Goal: Task Accomplishment & Management: Manage account settings

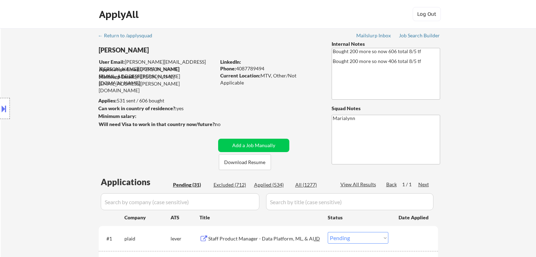
select select ""pending""
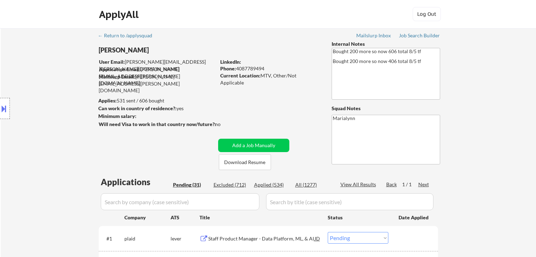
select select ""pending""
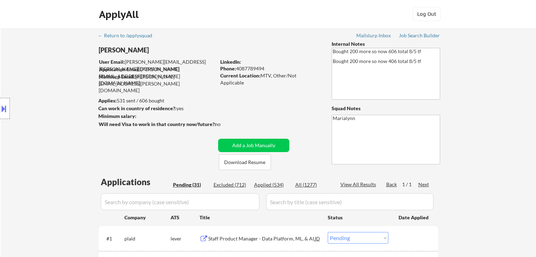
select select ""pending""
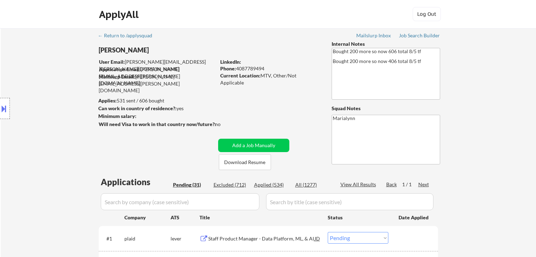
select select ""pending""
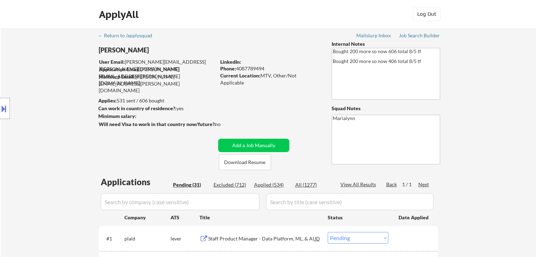
select select ""pending""
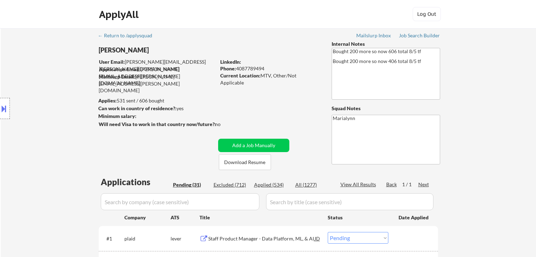
select select ""pending""
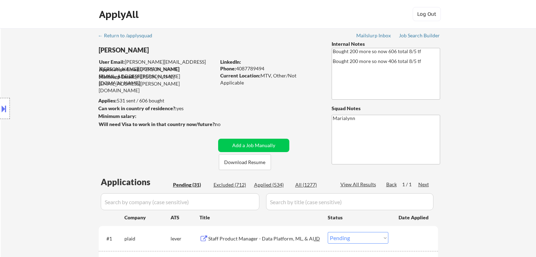
select select ""pending""
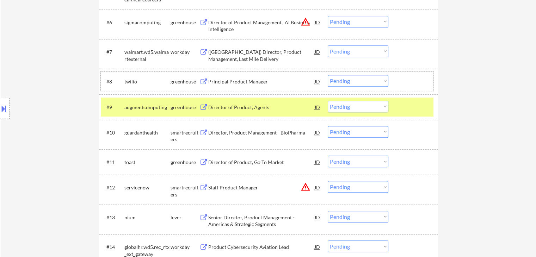
click at [332, 83] on select "Choose an option... Pending Applied Excluded (Questions) Excluded (Expired) Exc…" at bounding box center [358, 81] width 61 height 12
click at [328, 75] on select "Choose an option... Pending Applied Excluded (Questions) Excluded (Expired) Exc…" at bounding box center [358, 81] width 61 height 12
select select ""pending""
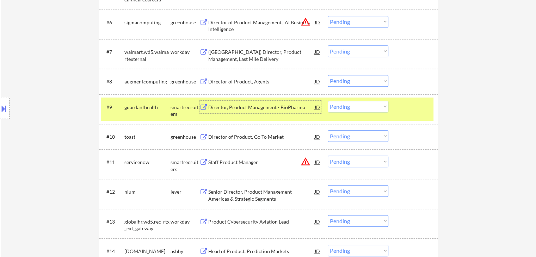
click at [250, 112] on div "Director, Product Management - BioPharma" at bounding box center [261, 107] width 107 height 13
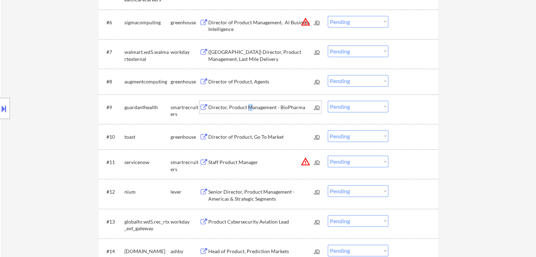
drag, startPoint x: 343, startPoint y: 102, endPoint x: 345, endPoint y: 107, distance: 5.2
click at [345, 105] on select "Choose an option... Pending Applied Excluded (Questions) Excluded (Expired) Exc…" at bounding box center [358, 107] width 61 height 12
click at [328, 101] on select "Choose an option... Pending Applied Excluded (Questions) Excluded (Expired) Exc…" at bounding box center [358, 107] width 61 height 12
select select ""pending""
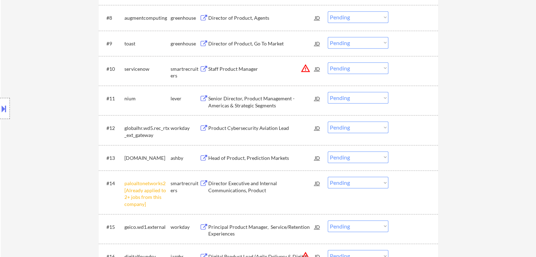
scroll to position [494, 0]
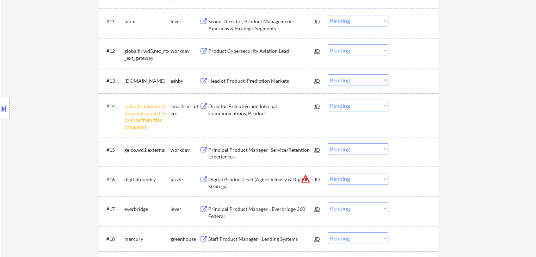
drag, startPoint x: 350, startPoint y: 108, endPoint x: 353, endPoint y: 111, distance: 4.5
click at [351, 108] on select "Choose an option... Pending Applied Excluded (Questions) Excluded (Expired) Exc…" at bounding box center [358, 106] width 61 height 12
click at [328, 100] on select "Choose an option... Pending Applied Excluded (Questions) Excluded (Expired) Exc…" at bounding box center [358, 106] width 61 height 12
select select ""pending""
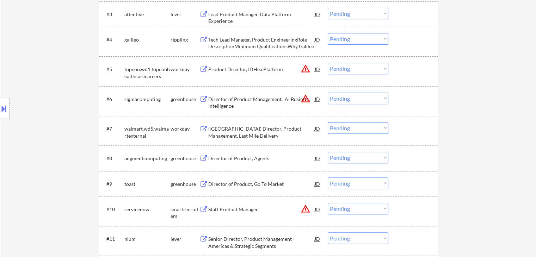
scroll to position [176, 0]
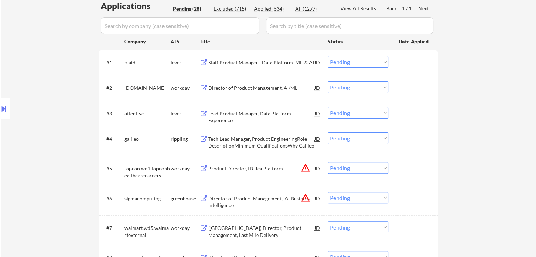
click at [248, 61] on div "Staff Product Manager - Data Platform, ML, & AI" at bounding box center [261, 62] width 107 height 7
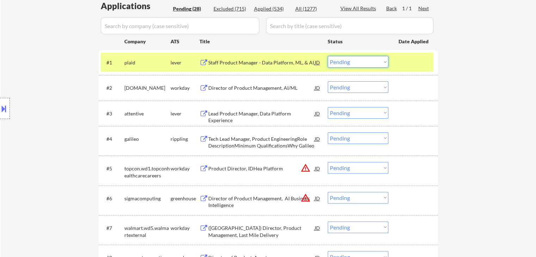
click at [341, 63] on select "Choose an option... Pending Applied Excluded (Questions) Excluded (Expired) Exc…" at bounding box center [358, 62] width 61 height 12
click at [328, 56] on select "Choose an option... Pending Applied Excluded (Questions) Excluded (Expired) Exc…" at bounding box center [358, 62] width 61 height 12
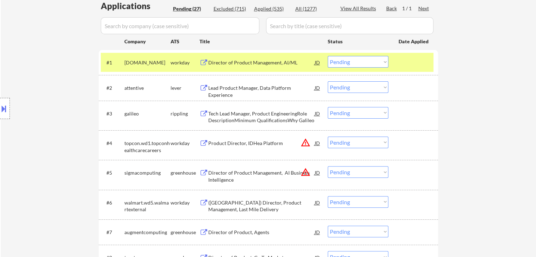
click at [241, 65] on div "Director of Product Management, AI/ML" at bounding box center [261, 62] width 107 height 7
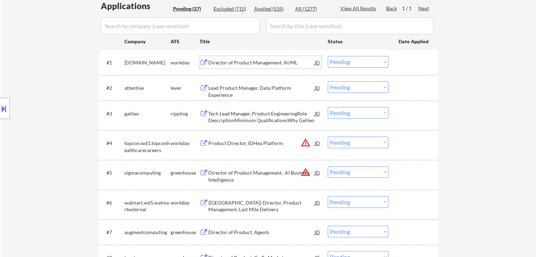
click at [231, 60] on div "Director of Product Management, AI/ML" at bounding box center [261, 62] width 107 height 7
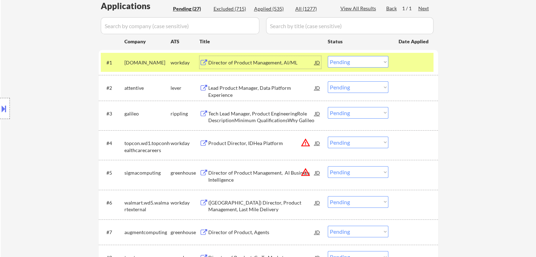
click at [346, 64] on select "Choose an option... Pending Applied Excluded (Questions) Excluded (Expired) Exc…" at bounding box center [358, 62] width 61 height 12
click at [328, 56] on select "Choose an option... Pending Applied Excluded (Questions) Excluded (Expired) Exc…" at bounding box center [358, 62] width 61 height 12
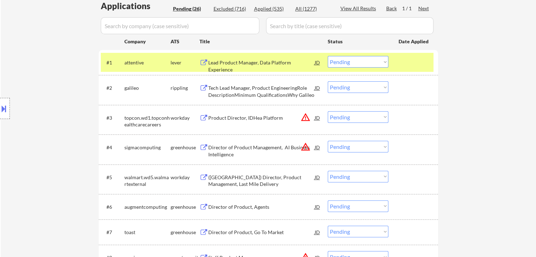
click at [239, 65] on div "Lead Product Manager, Data Platform Experience" at bounding box center [261, 66] width 107 height 14
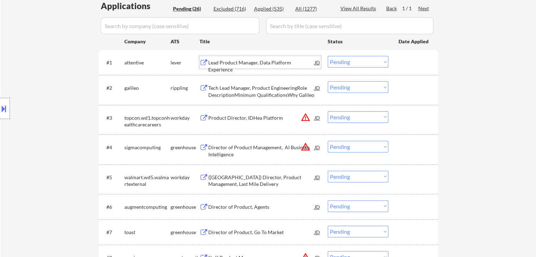
click at [345, 67] on select "Choose an option... Pending Applied Excluded (Questions) Excluded (Expired) Exc…" at bounding box center [358, 62] width 61 height 12
click at [328, 56] on select "Choose an option... Pending Applied Excluded (Questions) Excluded (Expired) Exc…" at bounding box center [358, 62] width 61 height 12
select select ""pending""
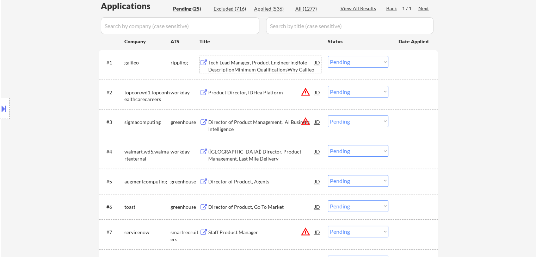
click at [239, 64] on div "Tech Lead Manager, Product EngineeringRole DescriptionMinimum QualificationsWhy…" at bounding box center [261, 66] width 107 height 14
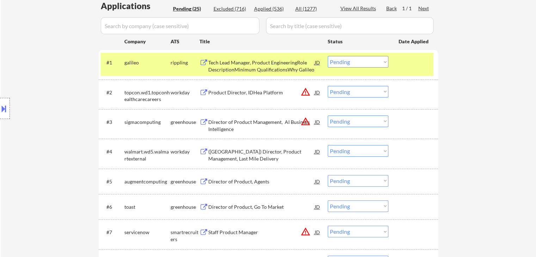
click at [428, 109] on div "#3 sigmacomputing greenhouse Director of Product Management, AI Business Intell…" at bounding box center [269, 124] width 340 height 30
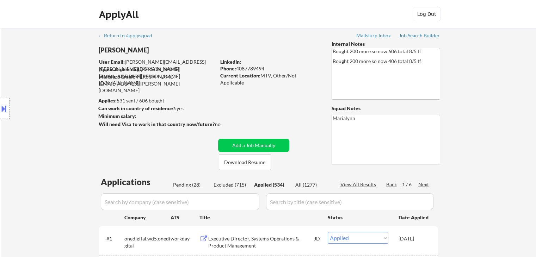
select select ""applied""
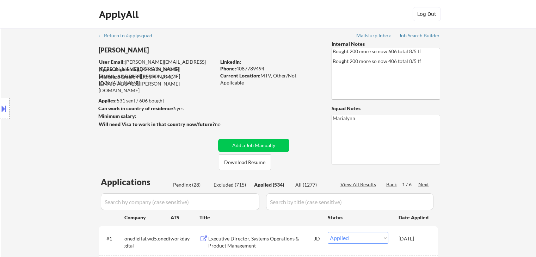
select select ""applied""
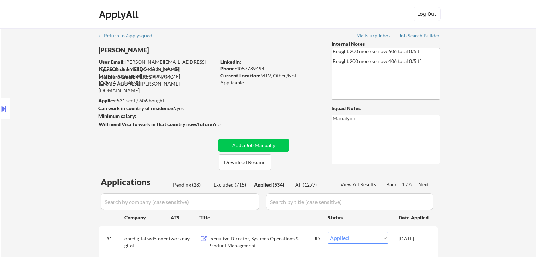
select select ""applied""
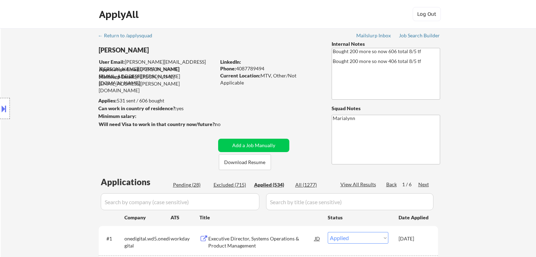
select select ""applied""
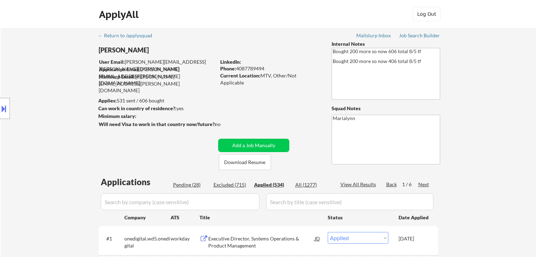
select select ""applied""
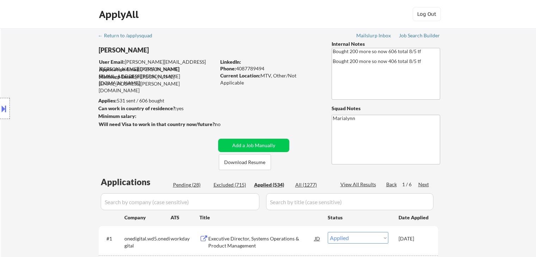
select select ""applied""
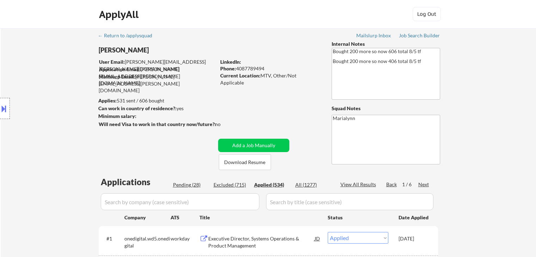
select select ""applied""
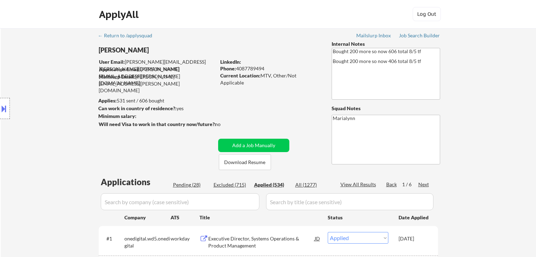
select select ""applied""
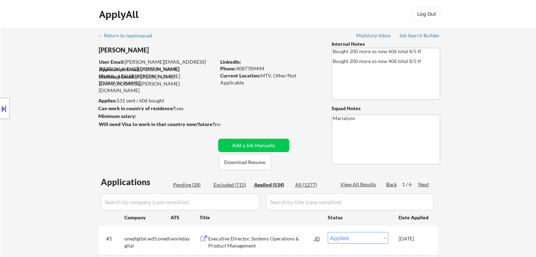
select select ""applied""
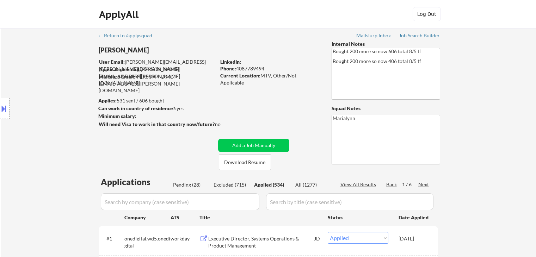
select select ""applied""
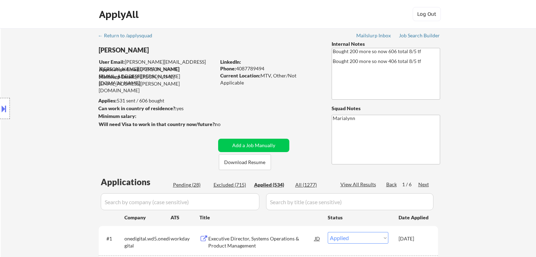
select select ""applied""
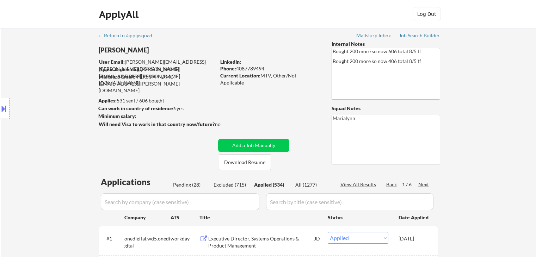
select select ""applied""
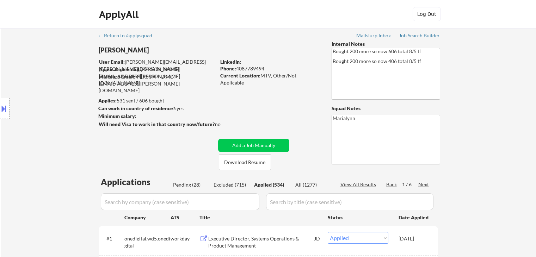
select select ""applied""
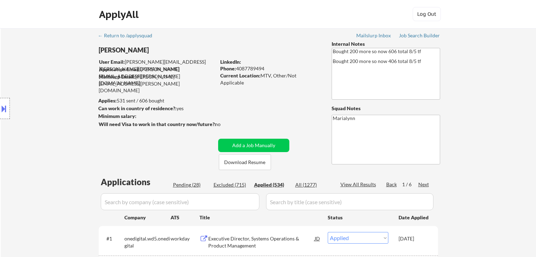
select select ""applied""
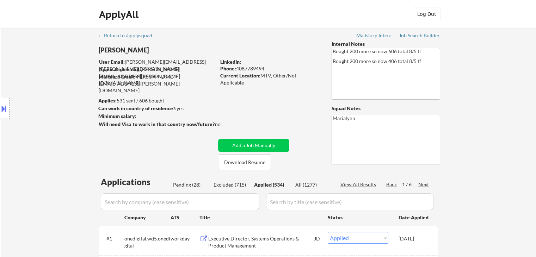
select select ""applied""
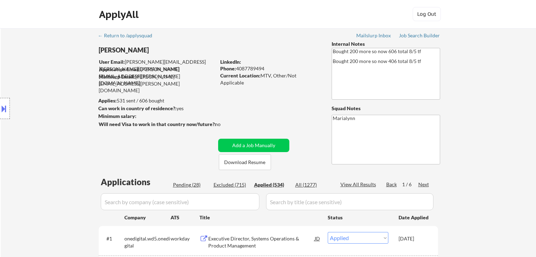
select select ""applied""
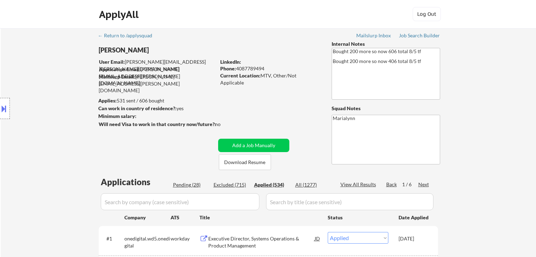
select select ""applied""
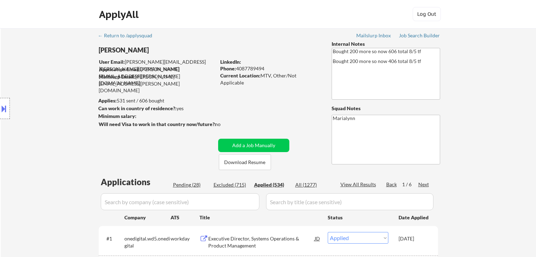
select select ""applied""
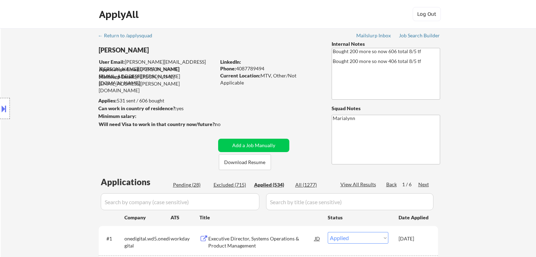
select select ""applied""
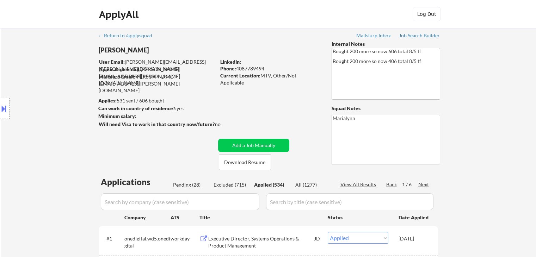
select select ""applied""
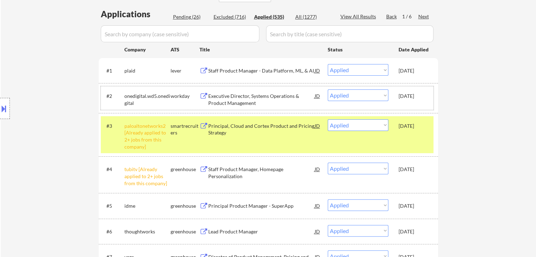
scroll to position [212, 0]
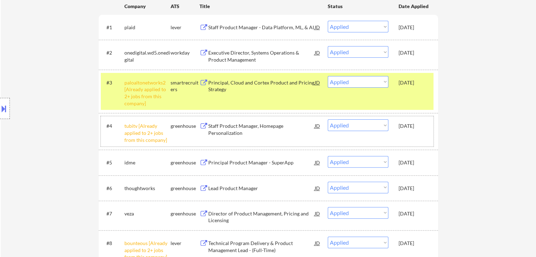
drag, startPoint x: 402, startPoint y: 129, endPoint x: 403, endPoint y: 124, distance: 5.9
click at [402, 129] on div "Oct 13, 2025" at bounding box center [414, 126] width 31 height 7
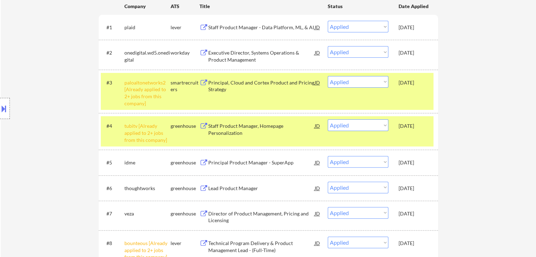
click at [405, 88] on div "Oct 13, 2025" at bounding box center [414, 82] width 31 height 13
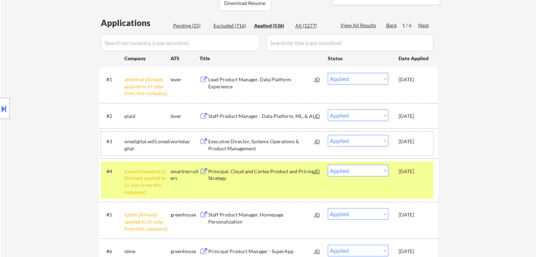
scroll to position [176, 0]
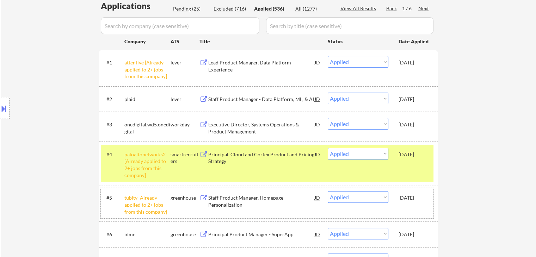
drag, startPoint x: 409, startPoint y: 199, endPoint x: 413, endPoint y: 185, distance: 14.2
click at [409, 195] on div "Oct 13, 2025" at bounding box center [414, 198] width 31 height 7
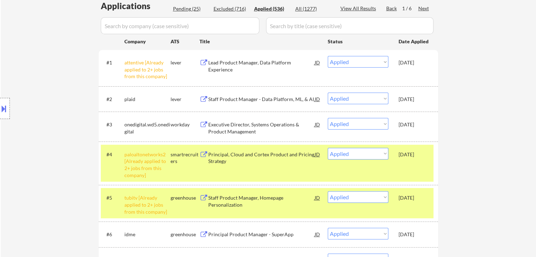
click at [411, 164] on div "#4 paloaltonetworks2 [Already applied to 2+ jobs from this company] smartrecrui…" at bounding box center [267, 163] width 333 height 37
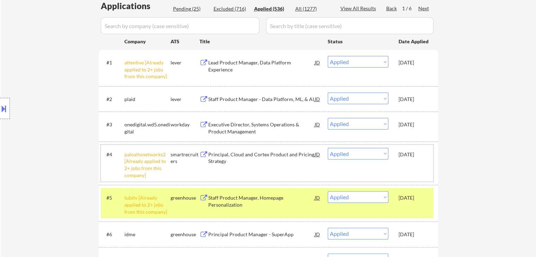
click at [184, 7] on div "Pending (25)" at bounding box center [190, 8] width 35 height 7
select select ""pending""
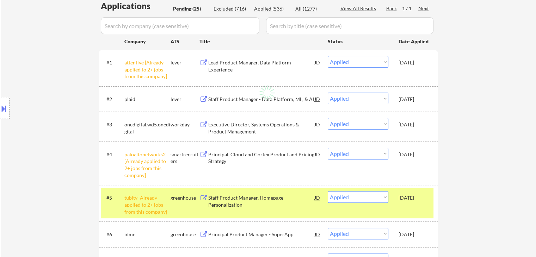
select select ""pending""
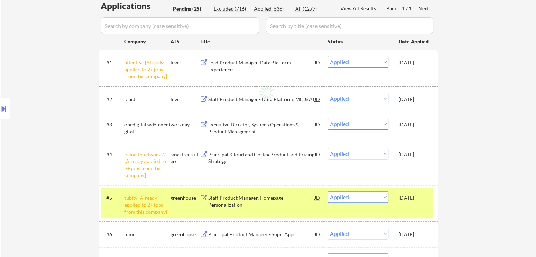
select select ""pending""
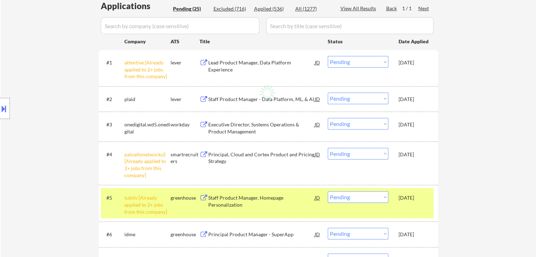
select select ""pending""
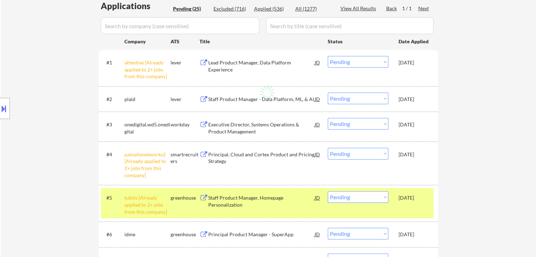
select select ""pending""
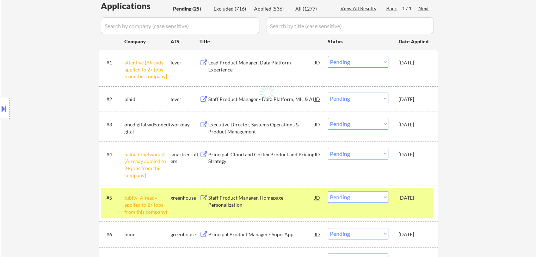
select select ""pending""
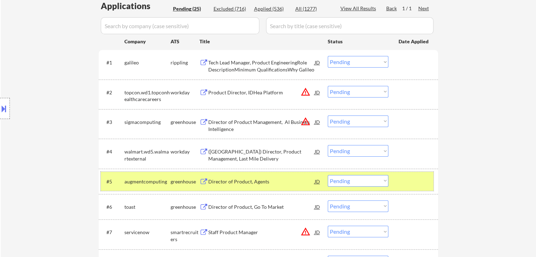
click at [180, 184] on div "greenhouse" at bounding box center [185, 181] width 29 height 7
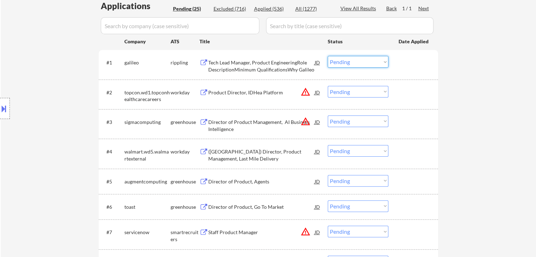
drag, startPoint x: 346, startPoint y: 59, endPoint x: 351, endPoint y: 67, distance: 10.0
click at [346, 59] on select "Choose an option... Pending Applied Excluded (Questions) Excluded (Expired) Exc…" at bounding box center [358, 62] width 61 height 12
click at [328, 56] on select "Choose an option... Pending Applied Excluded (Questions) Excluded (Expired) Exc…" at bounding box center [358, 62] width 61 height 12
select select ""pending""
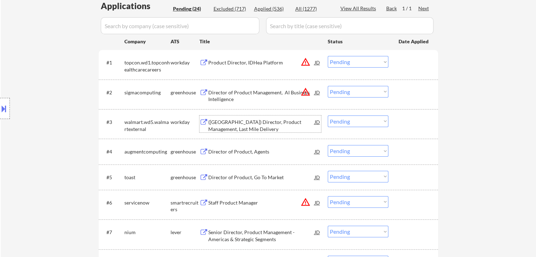
click at [234, 121] on div "([GEOGRAPHIC_DATA]) Director, Product Management, Last Mile Delivery" at bounding box center [261, 126] width 107 height 14
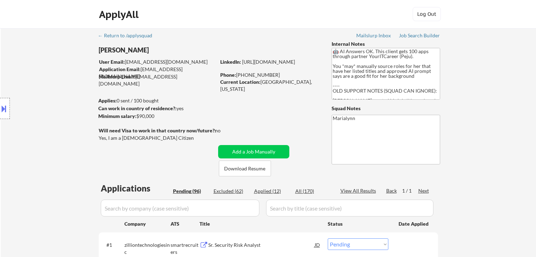
select select ""pending""
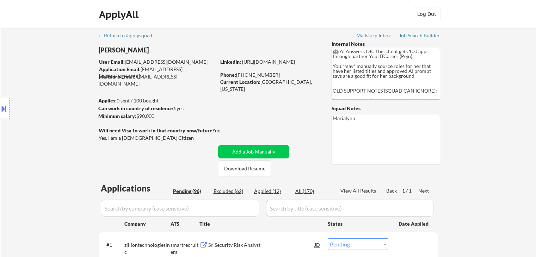
select select ""pending""
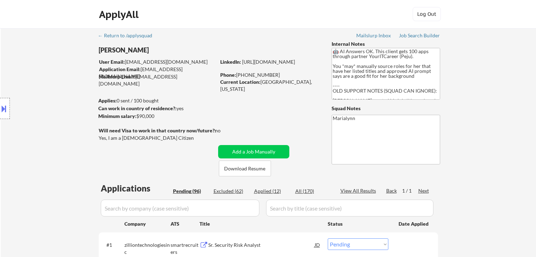
select select ""pending""
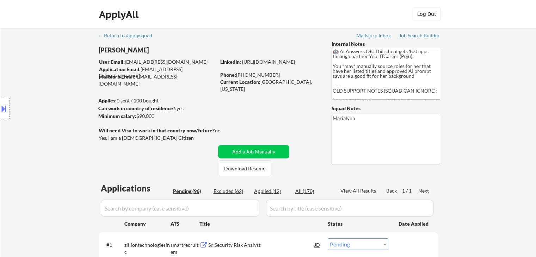
select select ""pending""
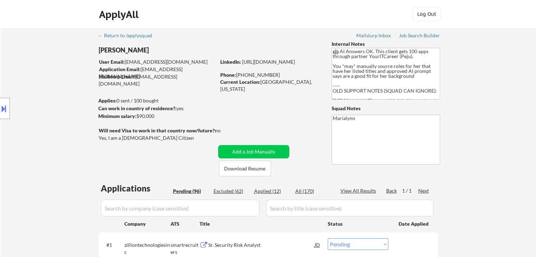
select select ""pending""
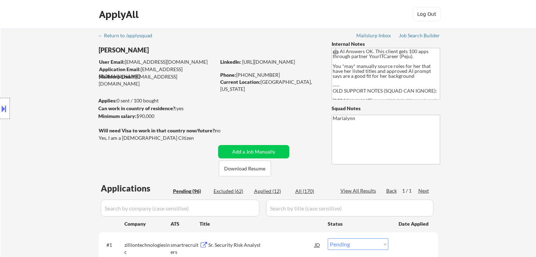
select select ""pending""
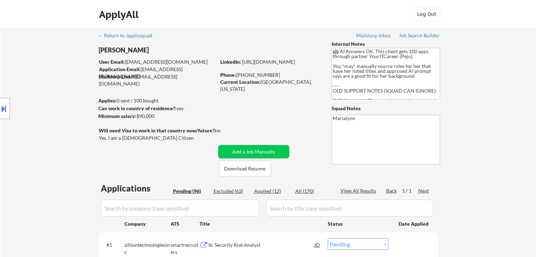
select select ""pending""
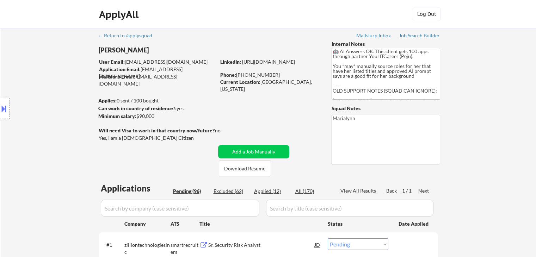
select select ""pending""
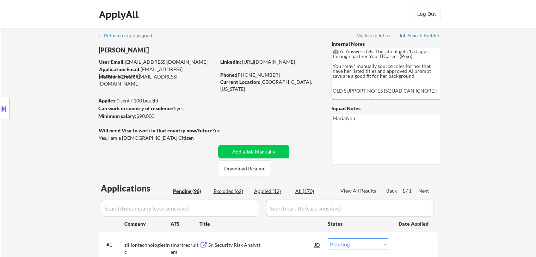
select select ""pending""
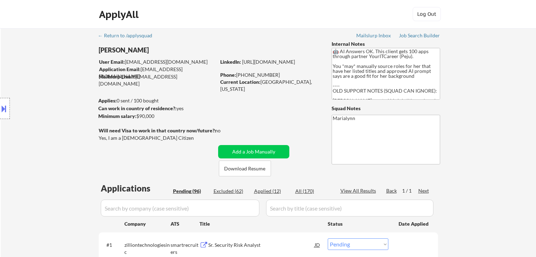
select select ""pending""
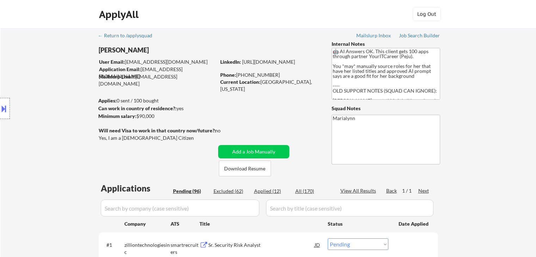
select select ""pending""
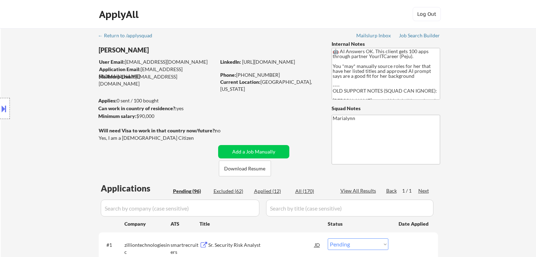
select select ""pending""
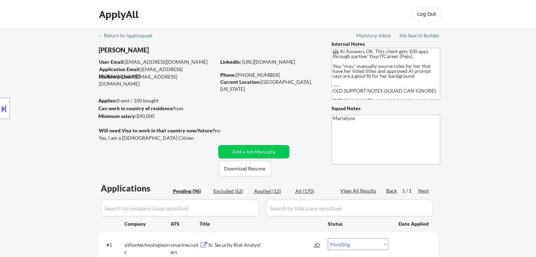
select select ""pending""
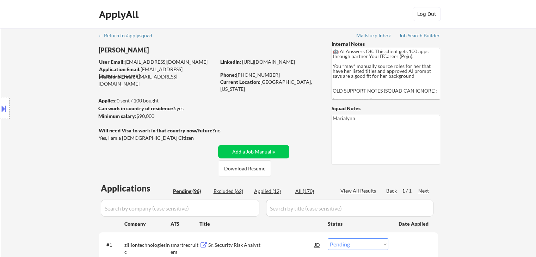
select select ""pending""
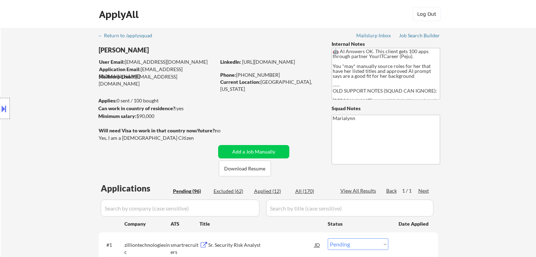
select select ""pending""
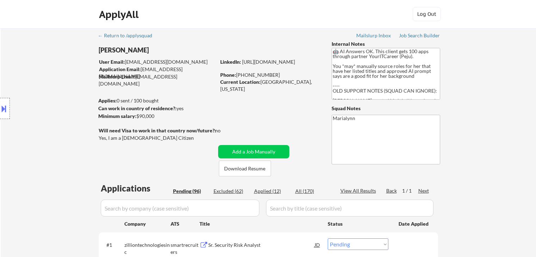
select select ""pending""
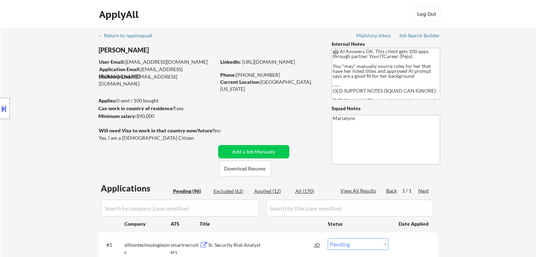
select select ""pending""
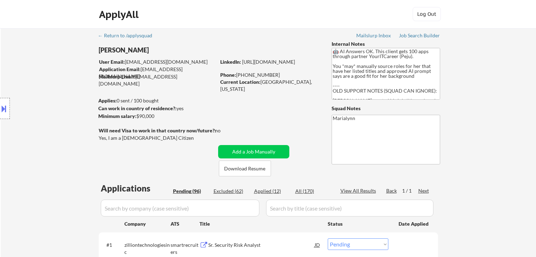
select select ""pending""
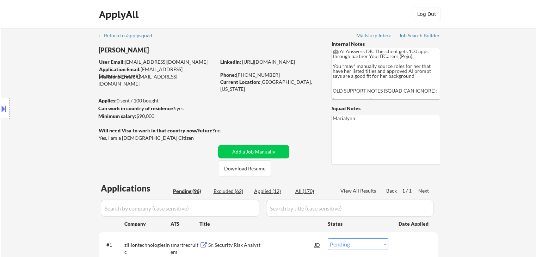
select select ""pending""
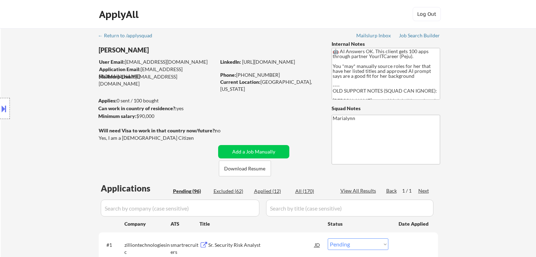
select select ""pending""
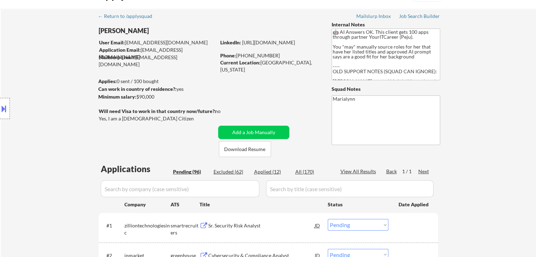
scroll to position [35, 0]
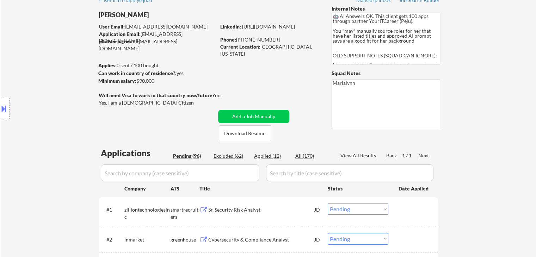
select select ""pending""
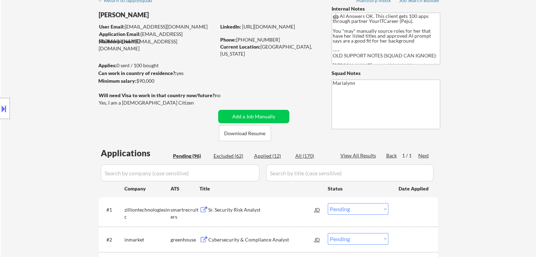
select select ""pending""
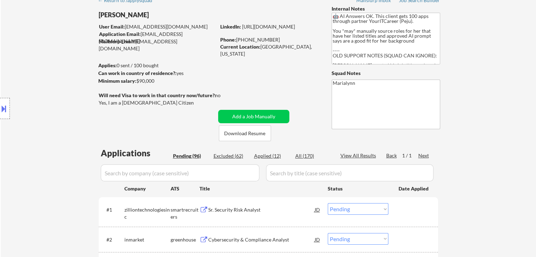
select select ""pending""
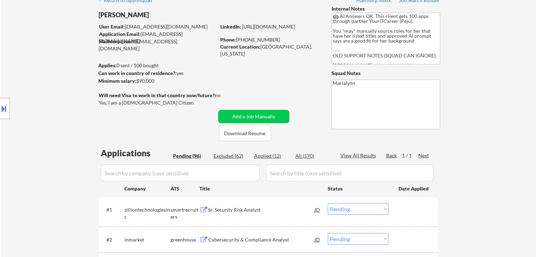
select select ""pending""
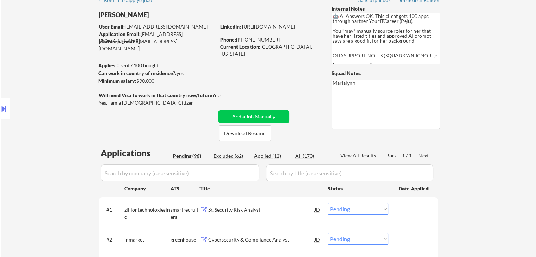
select select ""pending""
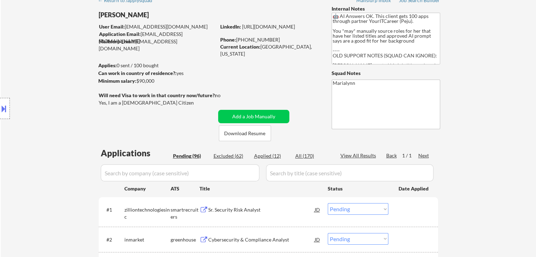
select select ""pending""
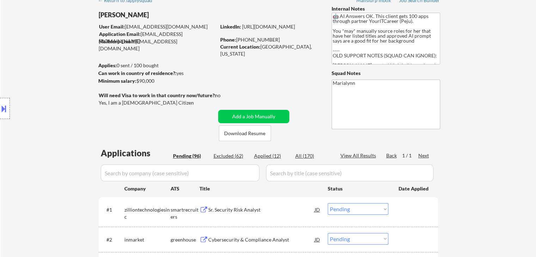
select select ""pending""
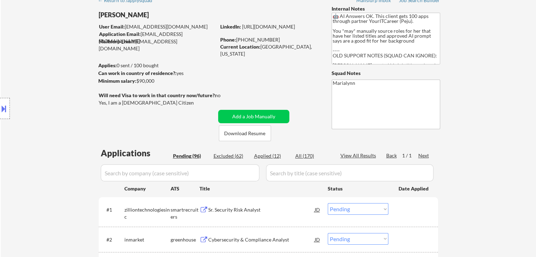
select select ""pending""
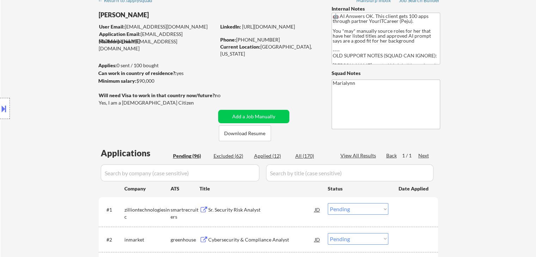
select select ""pending""
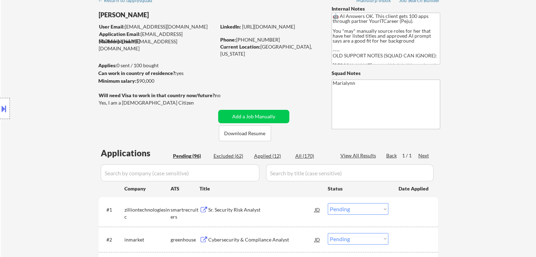
select select ""pending""
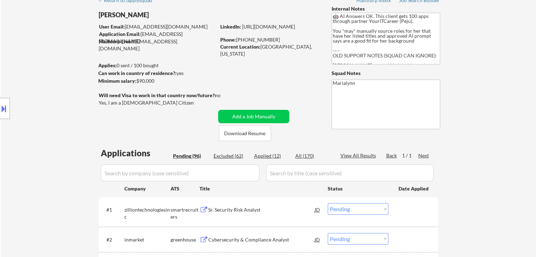
select select ""pending""
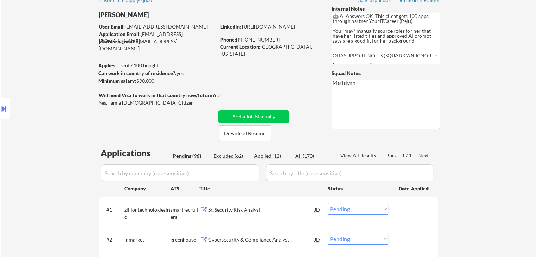
select select ""pending""
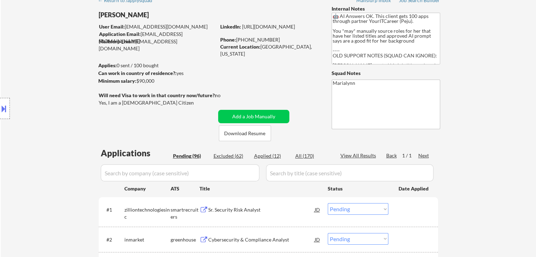
select select ""pending""
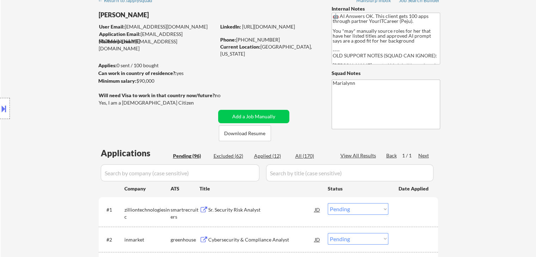
select select ""pending""
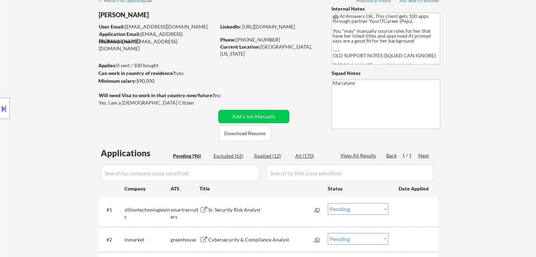
select select ""pending""
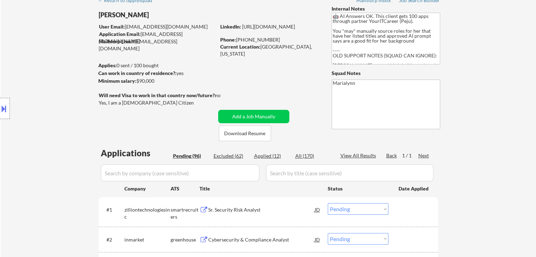
select select ""pending""
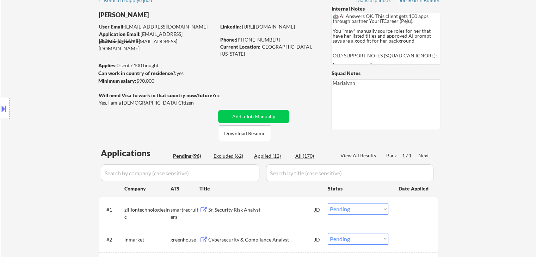
select select ""pending""
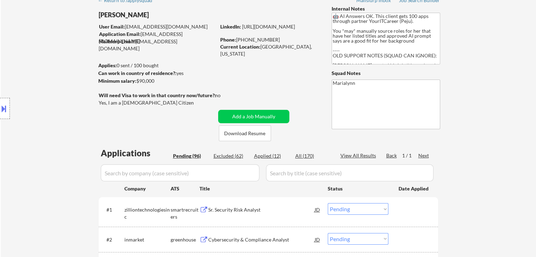
select select ""pending""
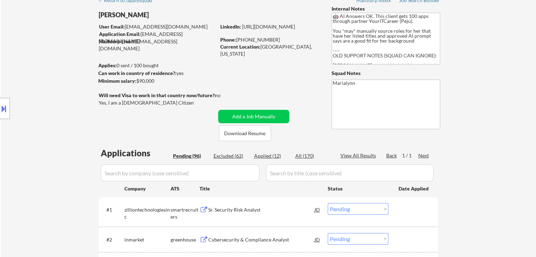
select select ""pending""
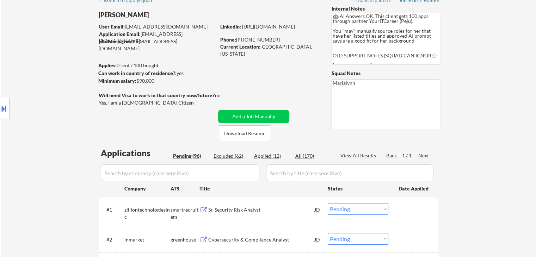
select select ""pending""
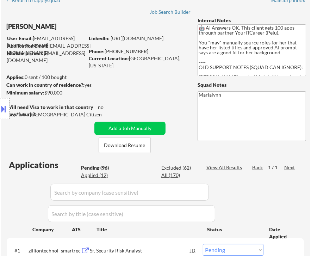
select select ""pending""
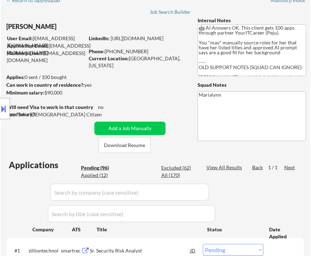
select select ""pending""
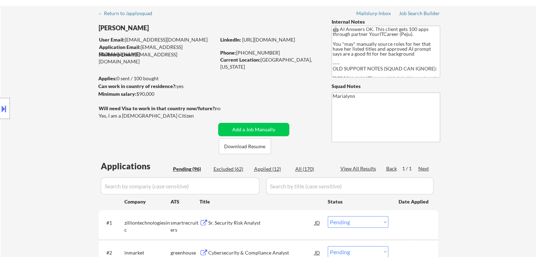
scroll to position [0, 0]
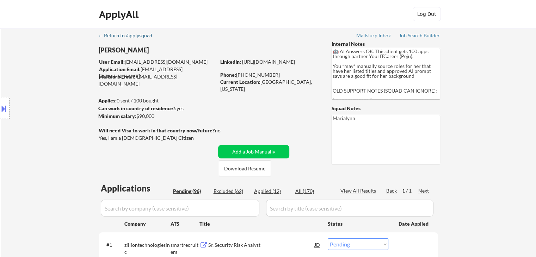
click at [140, 34] on div "← Return to /applysquad" at bounding box center [128, 35] width 61 height 5
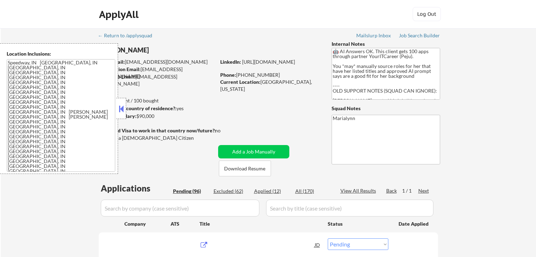
select select ""pending""
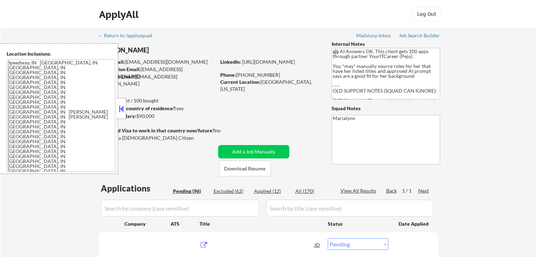
select select ""pending""
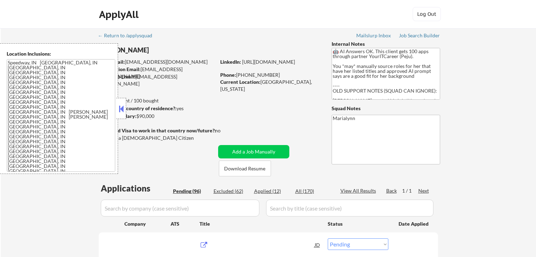
select select ""pending""
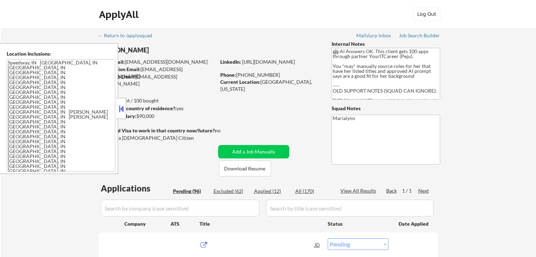
select select ""pending""
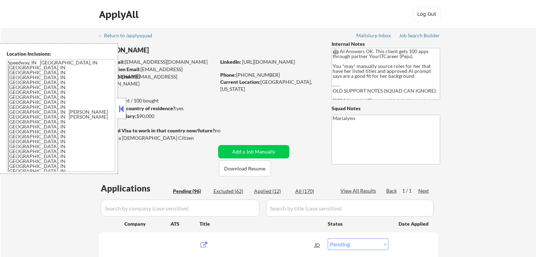
select select ""pending""
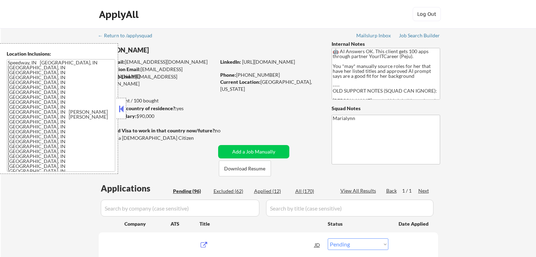
select select ""pending""
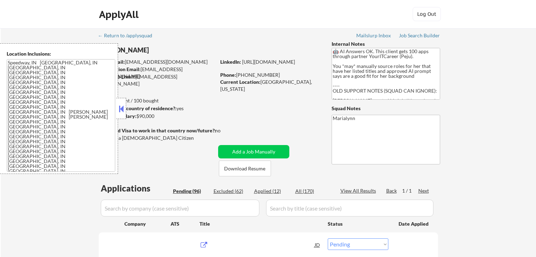
select select ""pending""
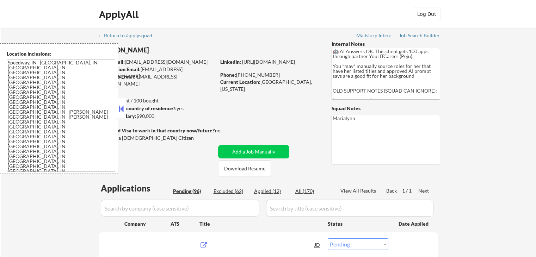
select select ""pending""
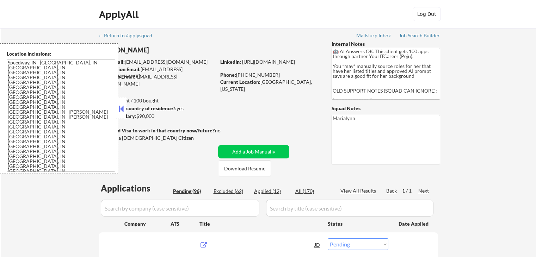
select select ""pending""
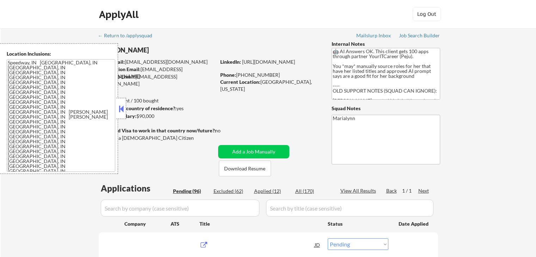
select select ""pending""
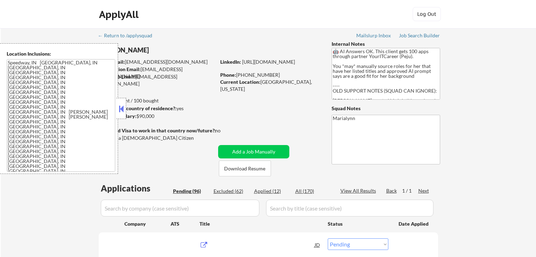
select select ""pending""
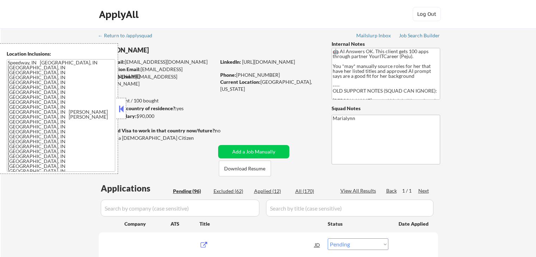
select select ""pending""
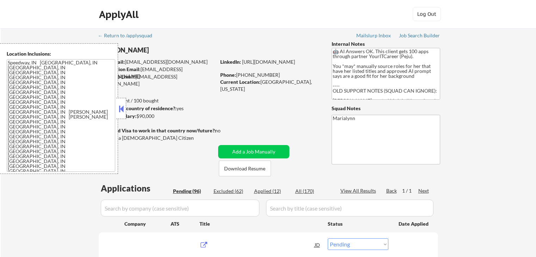
select select ""pending""
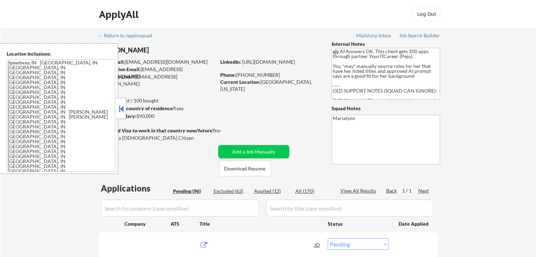
select select ""pending""
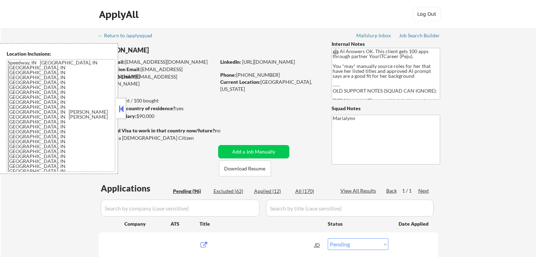
select select ""pending""
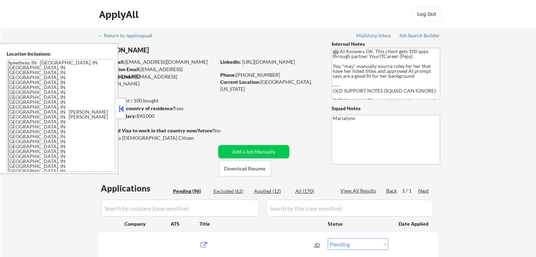
select select ""pending""
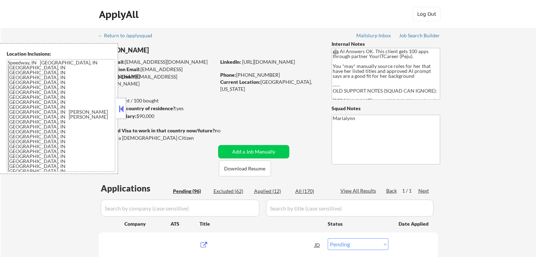
select select ""pending""
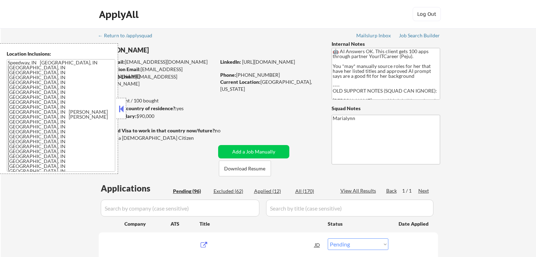
select select ""pending""
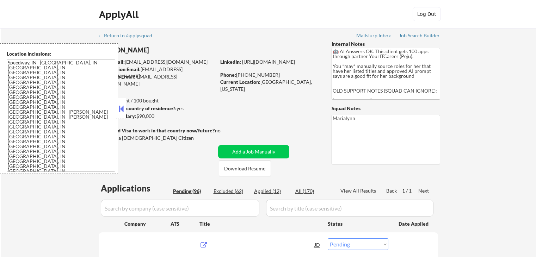
select select ""pending""
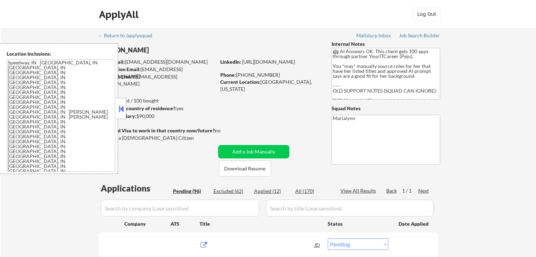
select select ""pending""
click at [122, 109] on div "Location Inclusions: Speedway, IN Lawrence, IN Beech Grove, IN Southport, IN Cu…" at bounding box center [63, 108] width 126 height 131
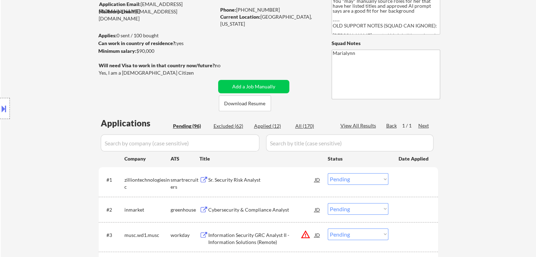
scroll to position [106, 0]
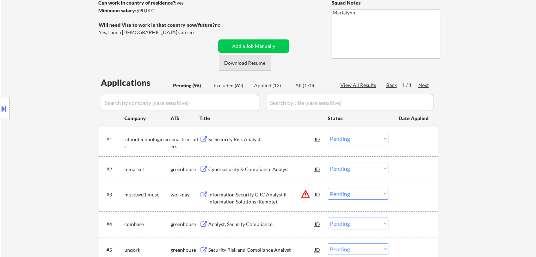
click at [249, 67] on button "Download Resume" at bounding box center [245, 63] width 52 height 16
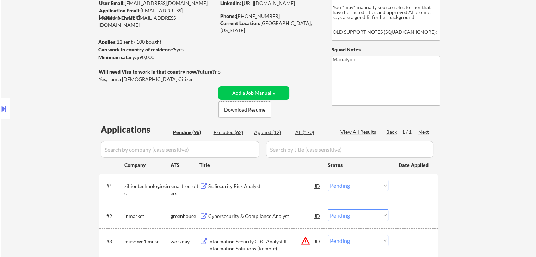
scroll to position [71, 0]
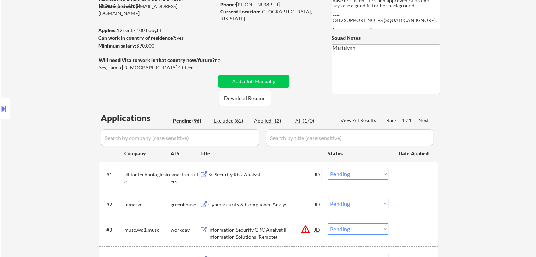
click at [220, 170] on div "Sr. Security Risk Analyst" at bounding box center [261, 174] width 107 height 13
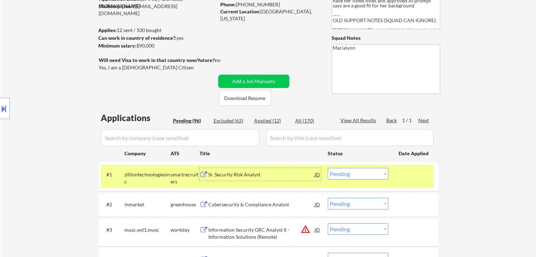
click at [344, 177] on select "Choose an option... Pending Applied Excluded (Questions) Excluded (Expired) Exc…" at bounding box center [358, 174] width 61 height 12
click at [328, 168] on select "Choose an option... Pending Applied Excluded (Questions) Excluded (Expired) Exc…" at bounding box center [358, 174] width 61 height 12
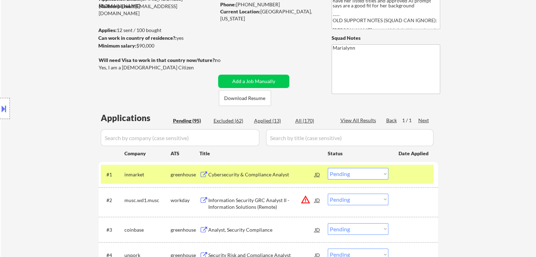
click at [282, 178] on div "Cybersecurity & Compliance Analyst" at bounding box center [261, 174] width 107 height 7
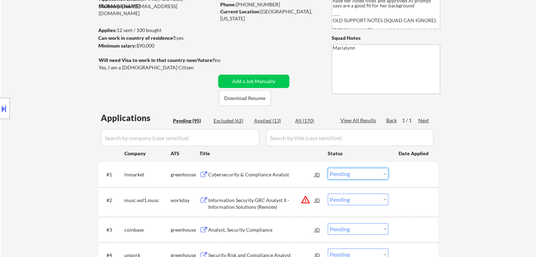
click at [370, 172] on select "Choose an option... Pending Applied Excluded (Questions) Excluded (Expired) Exc…" at bounding box center [358, 174] width 61 height 12
click at [328, 168] on select "Choose an option... Pending Applied Excluded (Questions) Excluded (Expired) Exc…" at bounding box center [358, 174] width 61 height 12
select select ""pending""
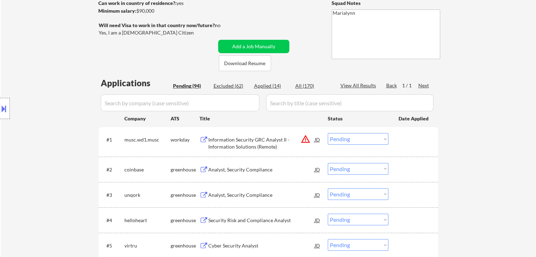
scroll to position [106, 0]
click at [252, 169] on div "Analyst, Security Compliance" at bounding box center [261, 169] width 107 height 7
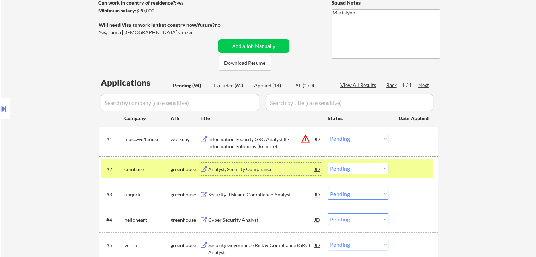
click at [377, 165] on select "Choose an option... Pending Applied Excluded (Questions) Excluded (Expired) Exc…" at bounding box center [358, 169] width 61 height 12
click at [328, 163] on select "Choose an option... Pending Applied Excluded (Questions) Excluded (Expired) Exc…" at bounding box center [358, 169] width 61 height 12
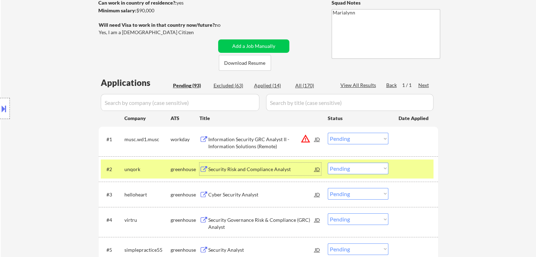
click at [281, 165] on div "Security Risk and Compliance Analyst" at bounding box center [261, 169] width 107 height 13
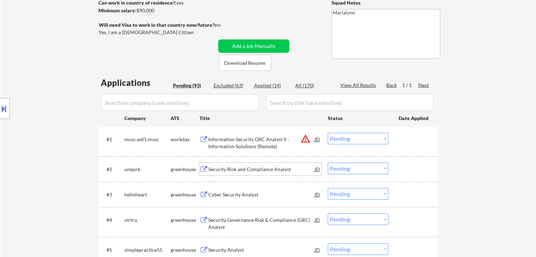
click at [361, 169] on select "Choose an option... Pending Applied Excluded (Questions) Excluded (Expired) Exc…" at bounding box center [358, 169] width 61 height 12
click at [328, 163] on select "Choose an option... Pending Applied Excluded (Questions) Excluded (Expired) Exc…" at bounding box center [358, 169] width 61 height 12
select select ""pending""
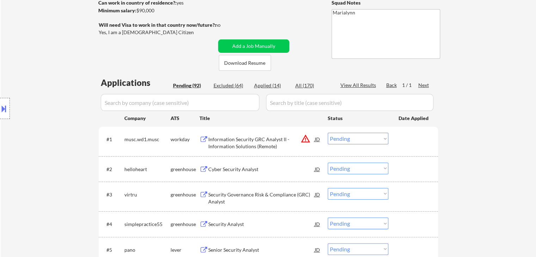
click at [246, 172] on div "Cyber Security Analyst" at bounding box center [261, 169] width 107 height 7
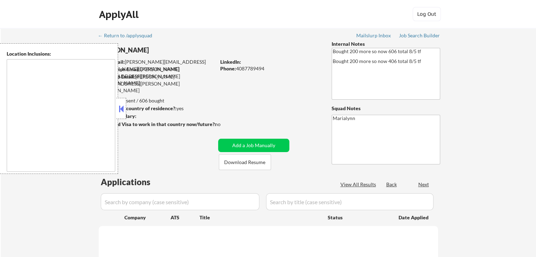
type textarea "[GEOGRAPHIC_DATA], [GEOGRAPHIC_DATA] [GEOGRAPHIC_DATA], [GEOGRAPHIC_DATA] [GEOG…"
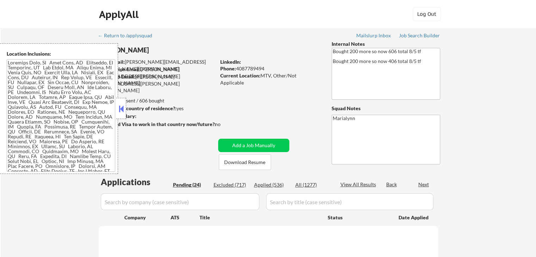
select select ""pending""
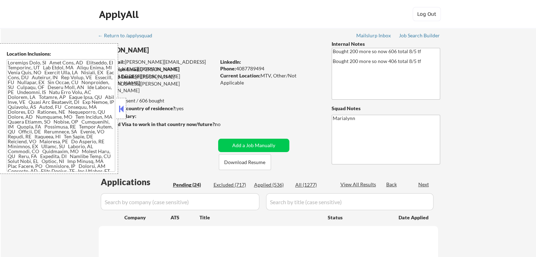
select select ""pending""
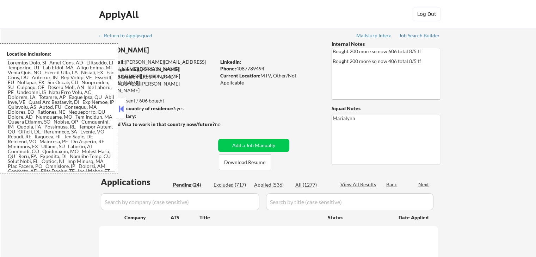
select select ""pending""
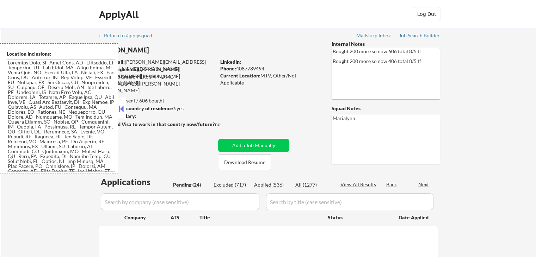
select select ""pending""
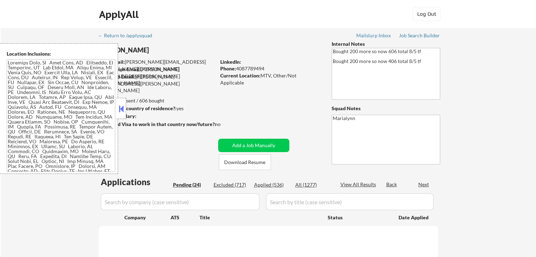
select select ""pending""
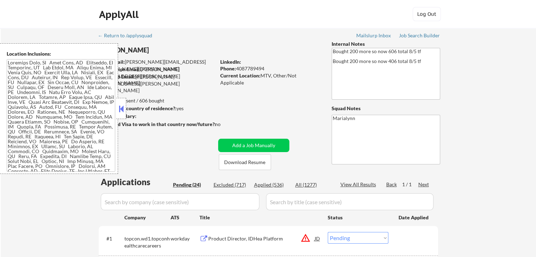
click at [124, 105] on button at bounding box center [121, 109] width 8 height 11
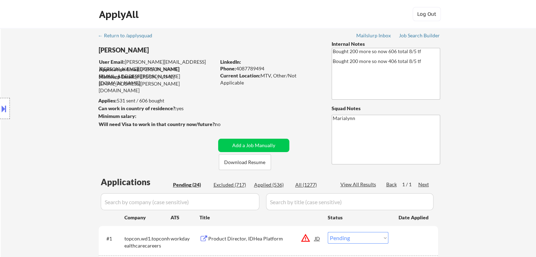
click at [273, 183] on div "Applied (536)" at bounding box center [271, 185] width 35 height 7
select select ""applied""
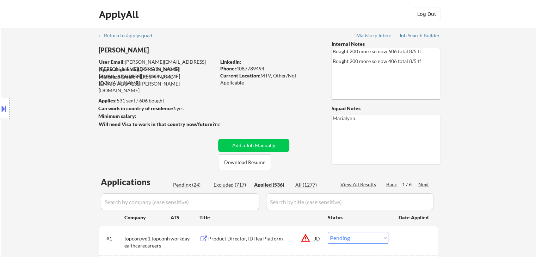
select select ""applied""
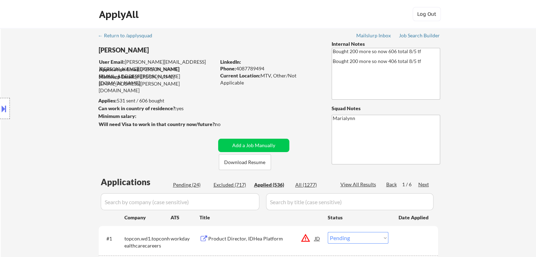
select select ""applied""
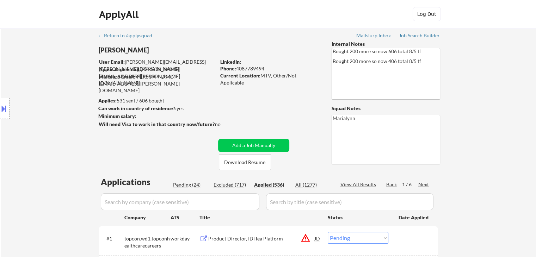
select select ""applied""
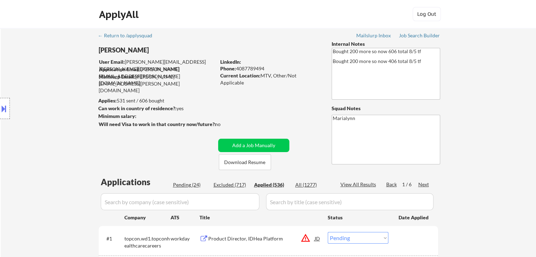
select select ""applied""
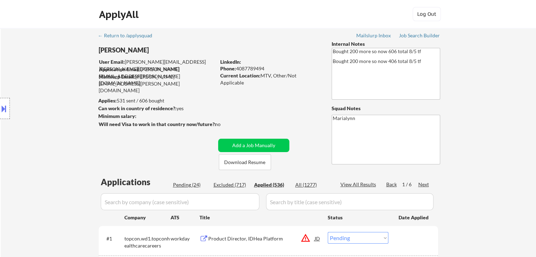
select select ""applied""
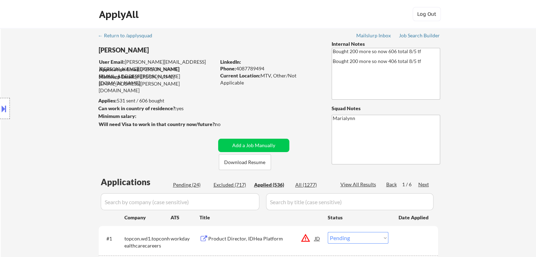
select select ""applied""
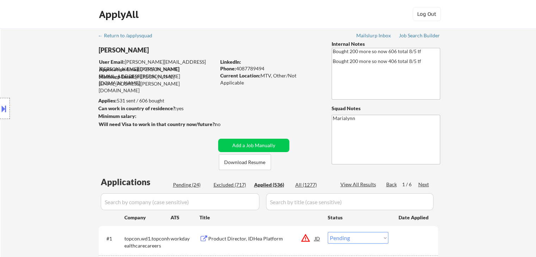
select select ""applied""
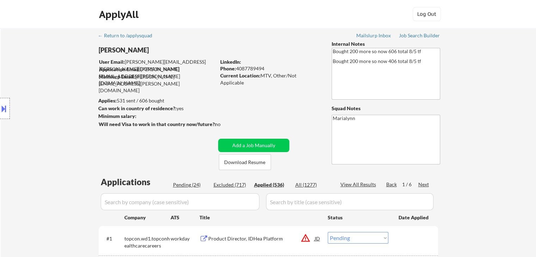
select select ""applied""
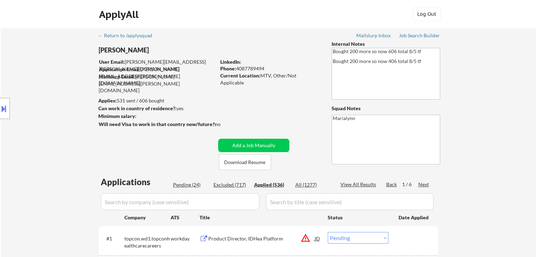
select select ""applied""
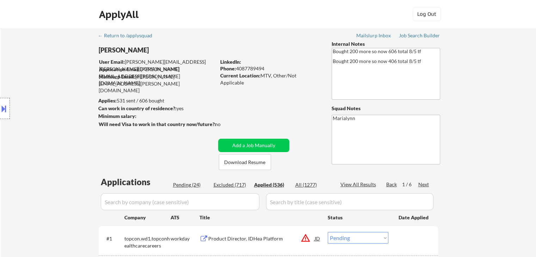
select select ""applied""
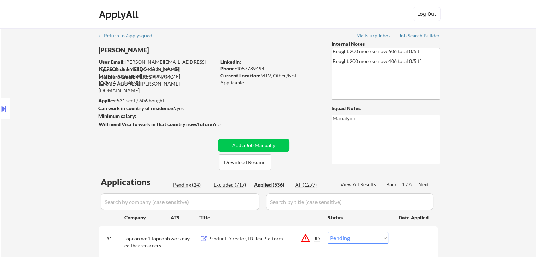
select select ""applied""
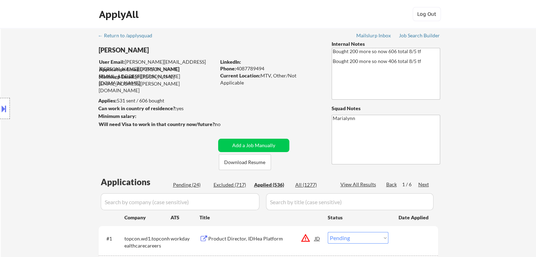
select select ""applied""
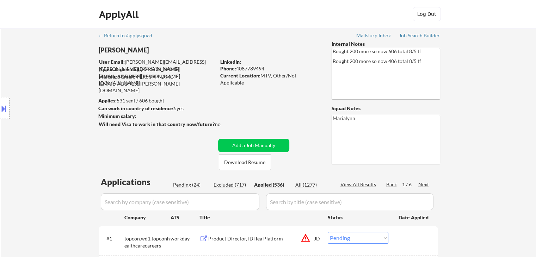
select select ""applied""
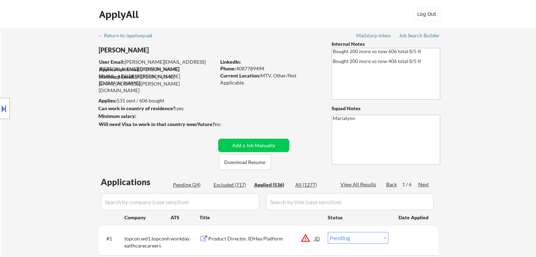
select select ""applied""
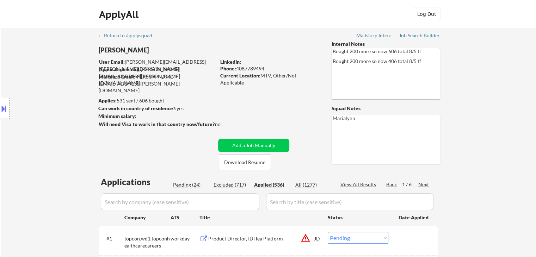
select select ""applied""
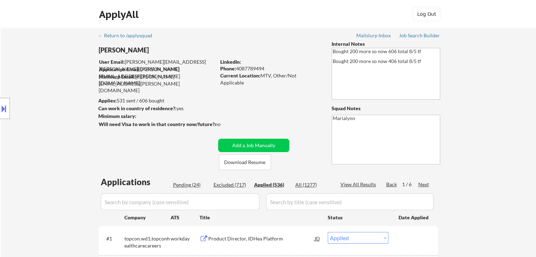
select select ""applied""
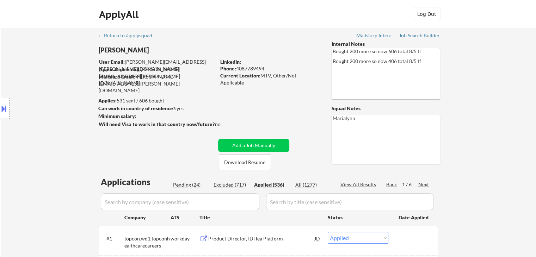
select select ""applied""
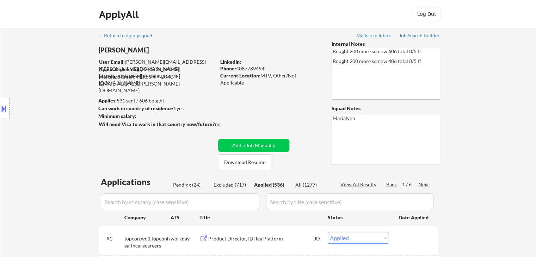
select select ""applied""
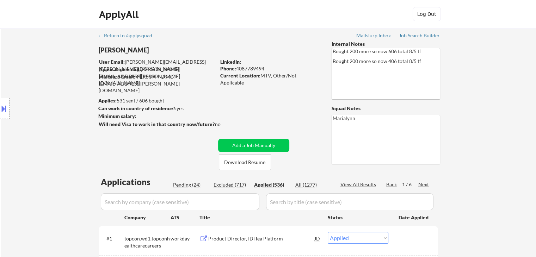
select select ""applied""
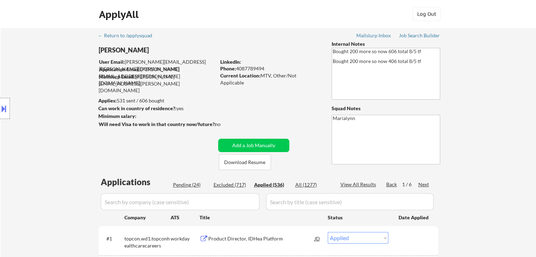
select select ""applied""
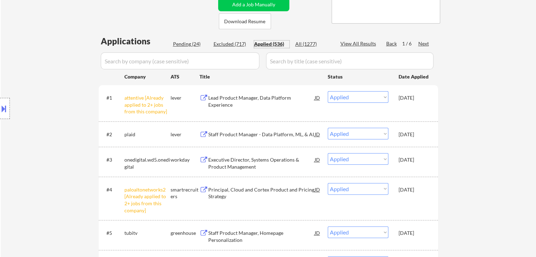
scroll to position [176, 0]
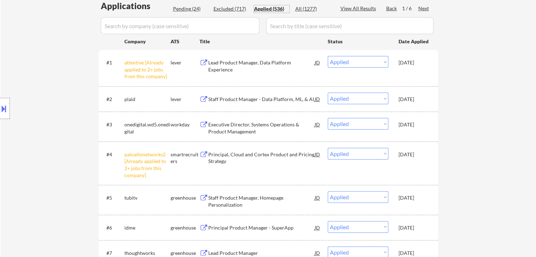
click at [419, 193] on div "[DATE]" at bounding box center [414, 197] width 31 height 13
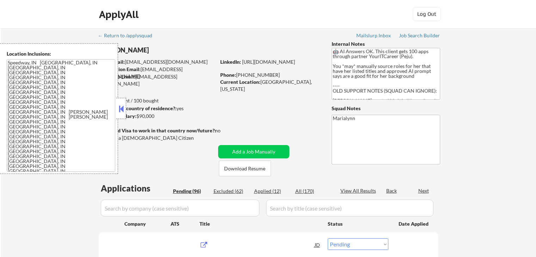
select select ""pending""
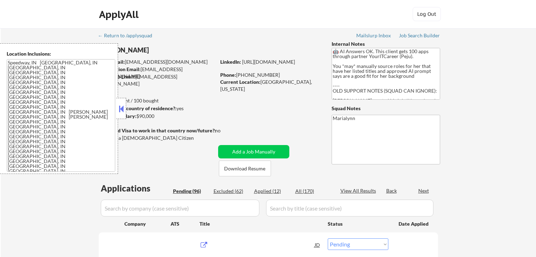
select select ""pending""
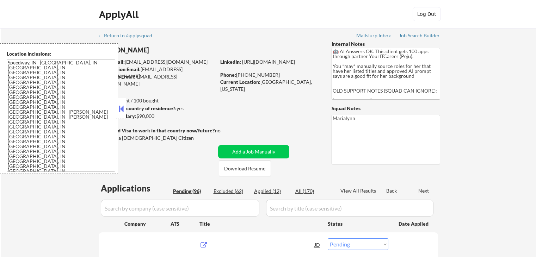
select select ""pending""
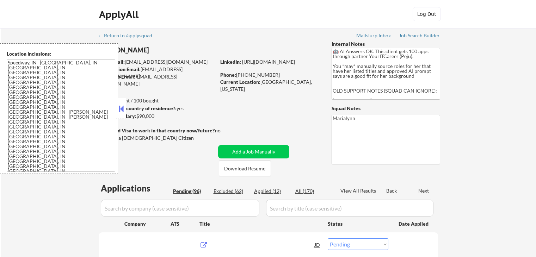
select select ""pending""
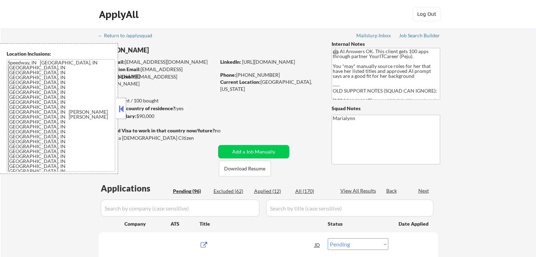
select select ""pending""
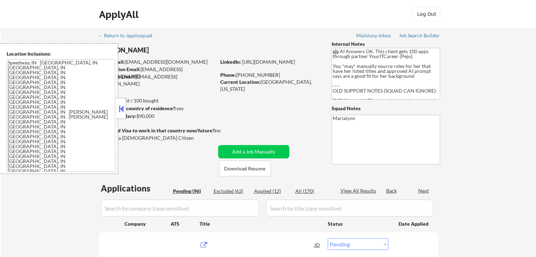
select select ""pending""
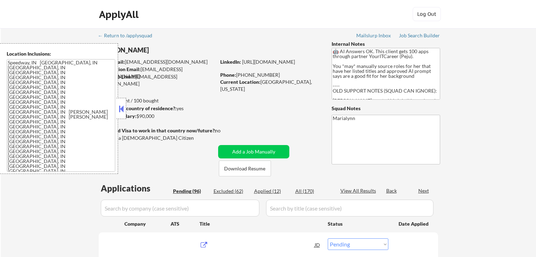
select select ""pending""
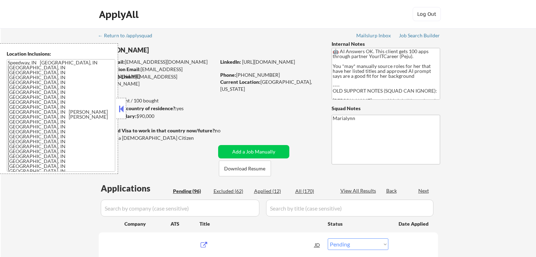
select select ""pending""
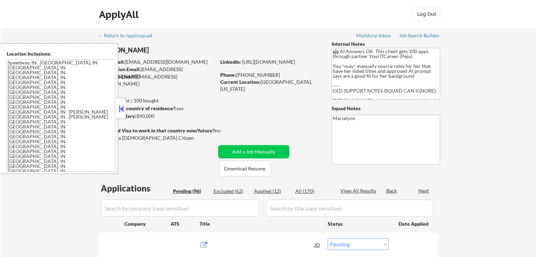
select select ""pending""
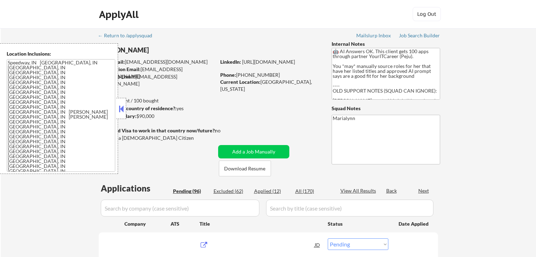
select select ""pending""
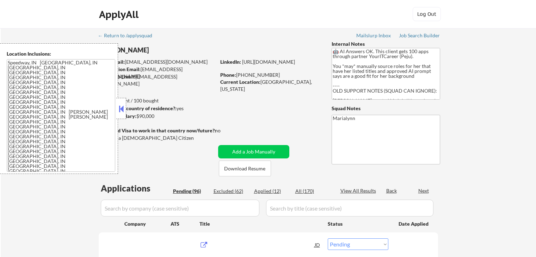
select select ""pending""
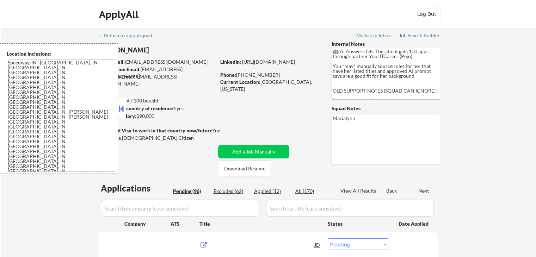
select select ""pending""
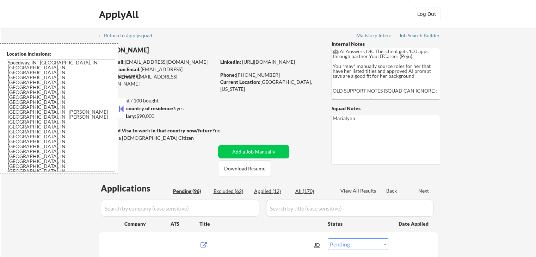
select select ""pending""
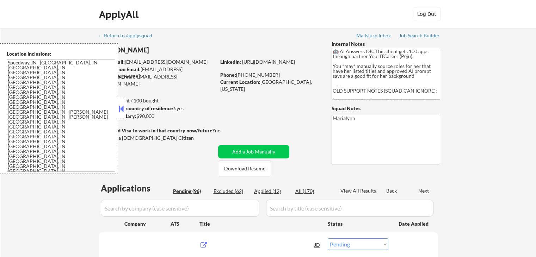
select select ""pending""
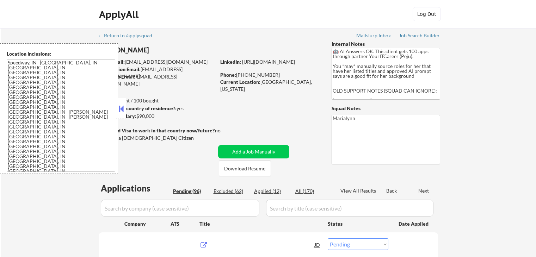
select select ""pending""
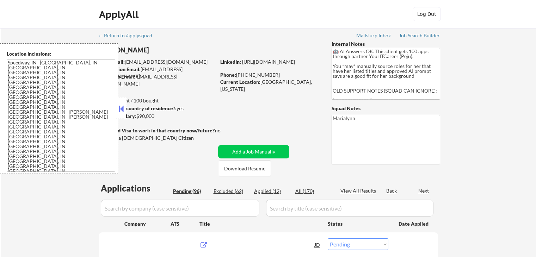
select select ""pending""
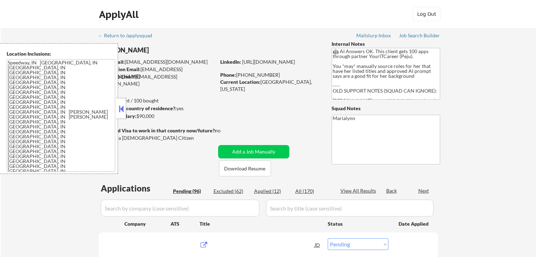
select select ""pending""
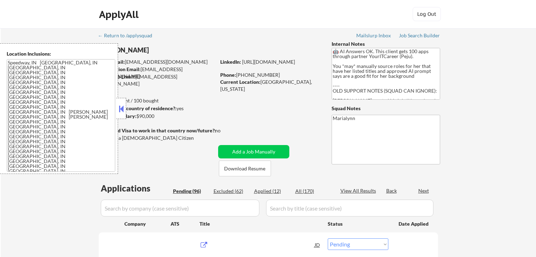
select select ""pending""
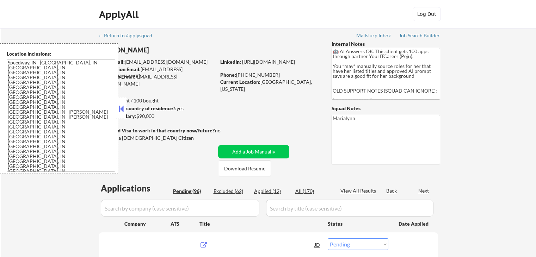
select select ""pending""
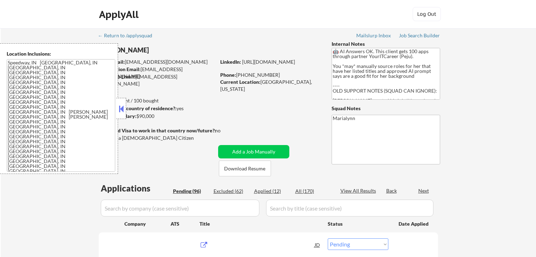
select select ""pending""
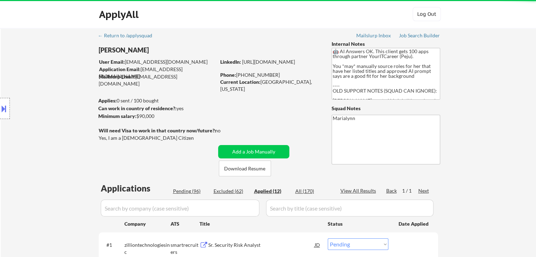
select select ""applied""
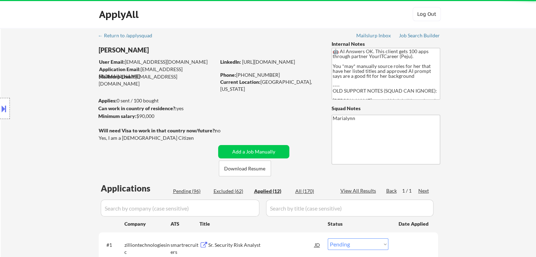
select select ""applied""
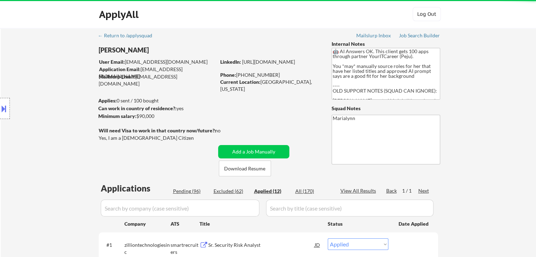
select select ""applied""
click at [262, 192] on div "Applied (12)" at bounding box center [271, 191] width 35 height 7
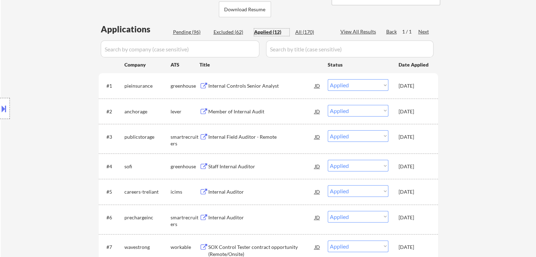
scroll to position [71, 0]
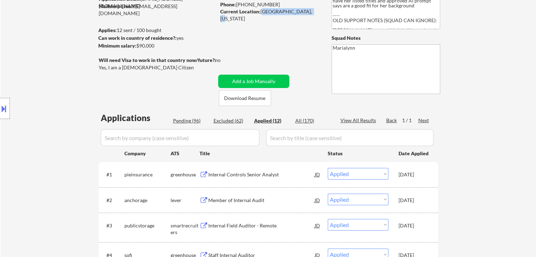
copy div "[GEOGRAPHIC_DATA], [US_STATE]"
drag, startPoint x: 269, startPoint y: 13, endPoint x: 306, endPoint y: 10, distance: 37.5
click at [306, 10] on div "Current Location: [GEOGRAPHIC_DATA], [US_STATE]" at bounding box center [270, 15] width 100 height 14
select select ""applied""
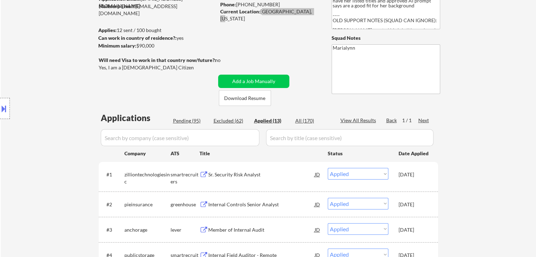
select select ""applied""
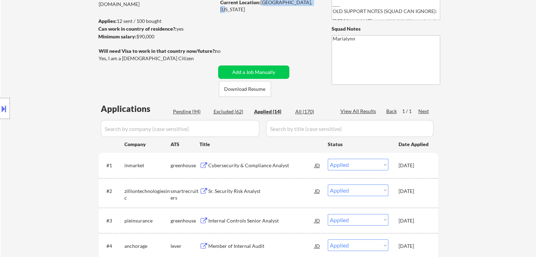
scroll to position [106, 0]
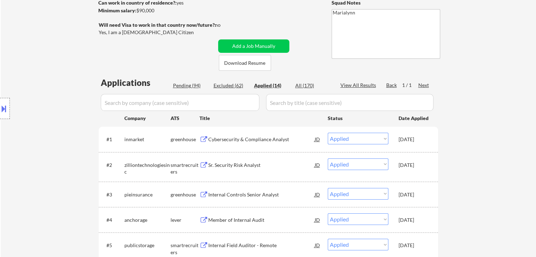
click at [403, 163] on div "[DATE]" at bounding box center [414, 165] width 31 height 7
